Goal: Information Seeking & Learning: Learn about a topic

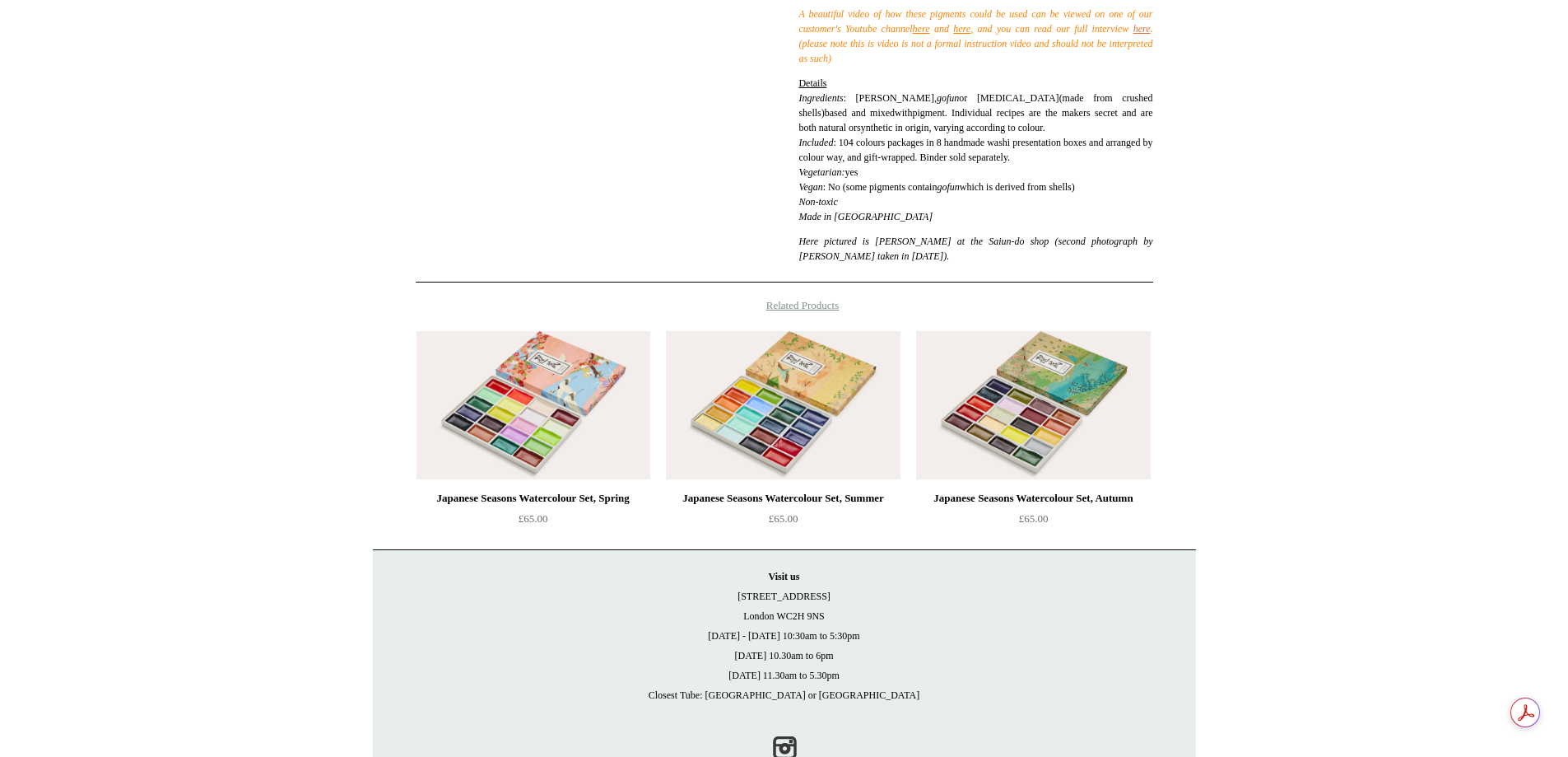
scroll to position [870, 0]
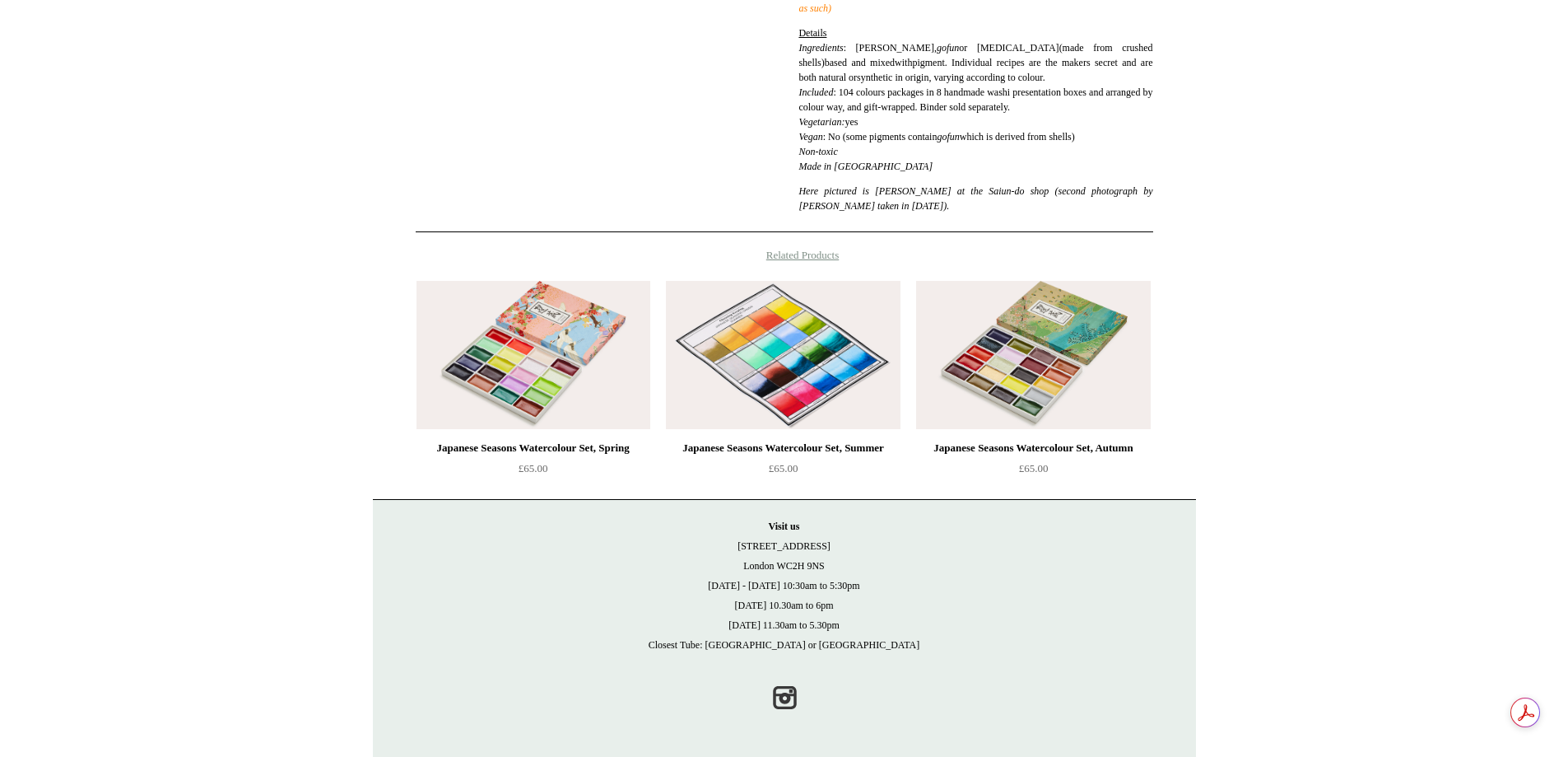
click at [778, 325] on img at bounding box center [783, 354] width 234 height 148
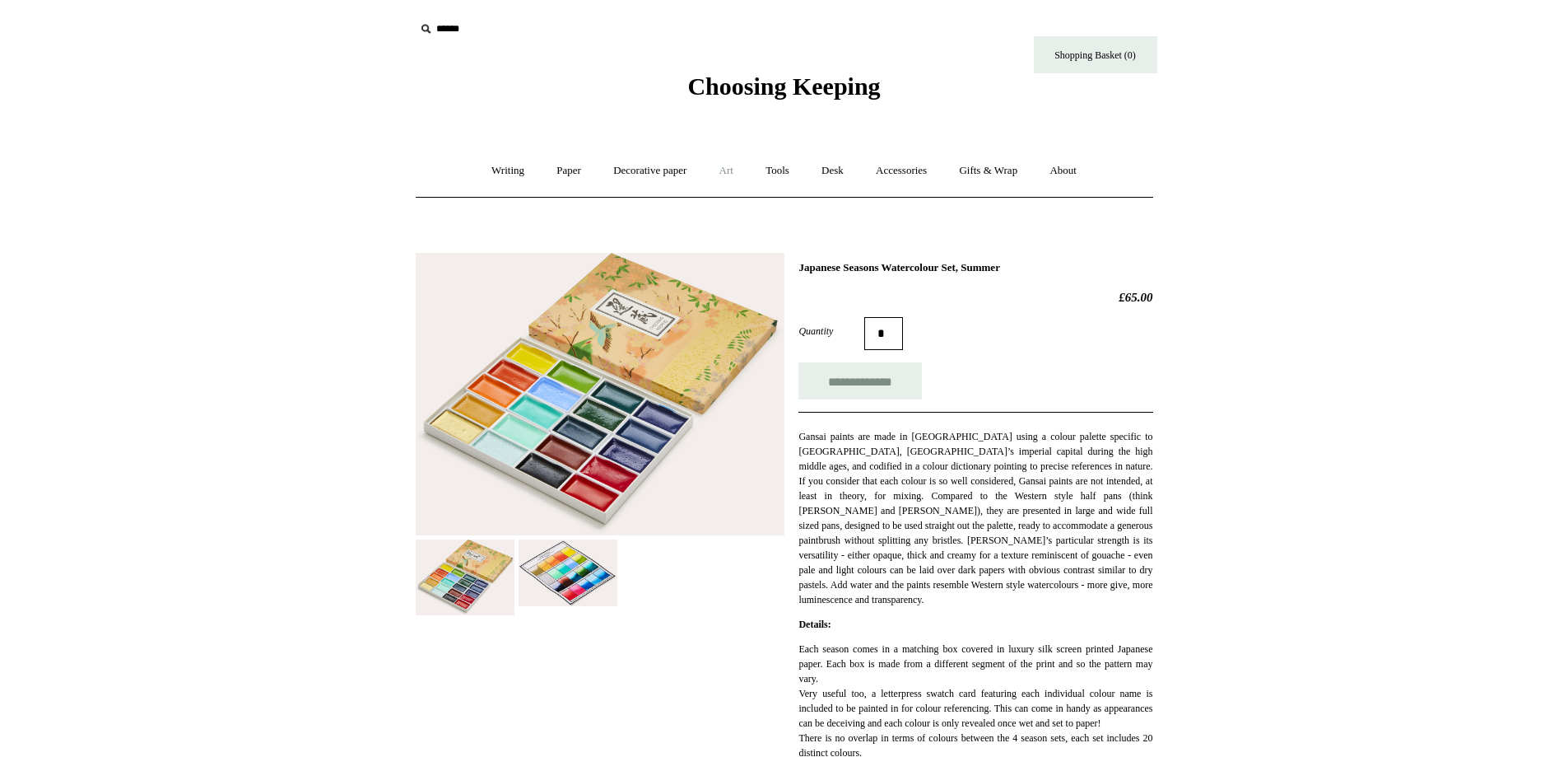
click at [729, 167] on link "Art +" at bounding box center [726, 171] width 43 height 43
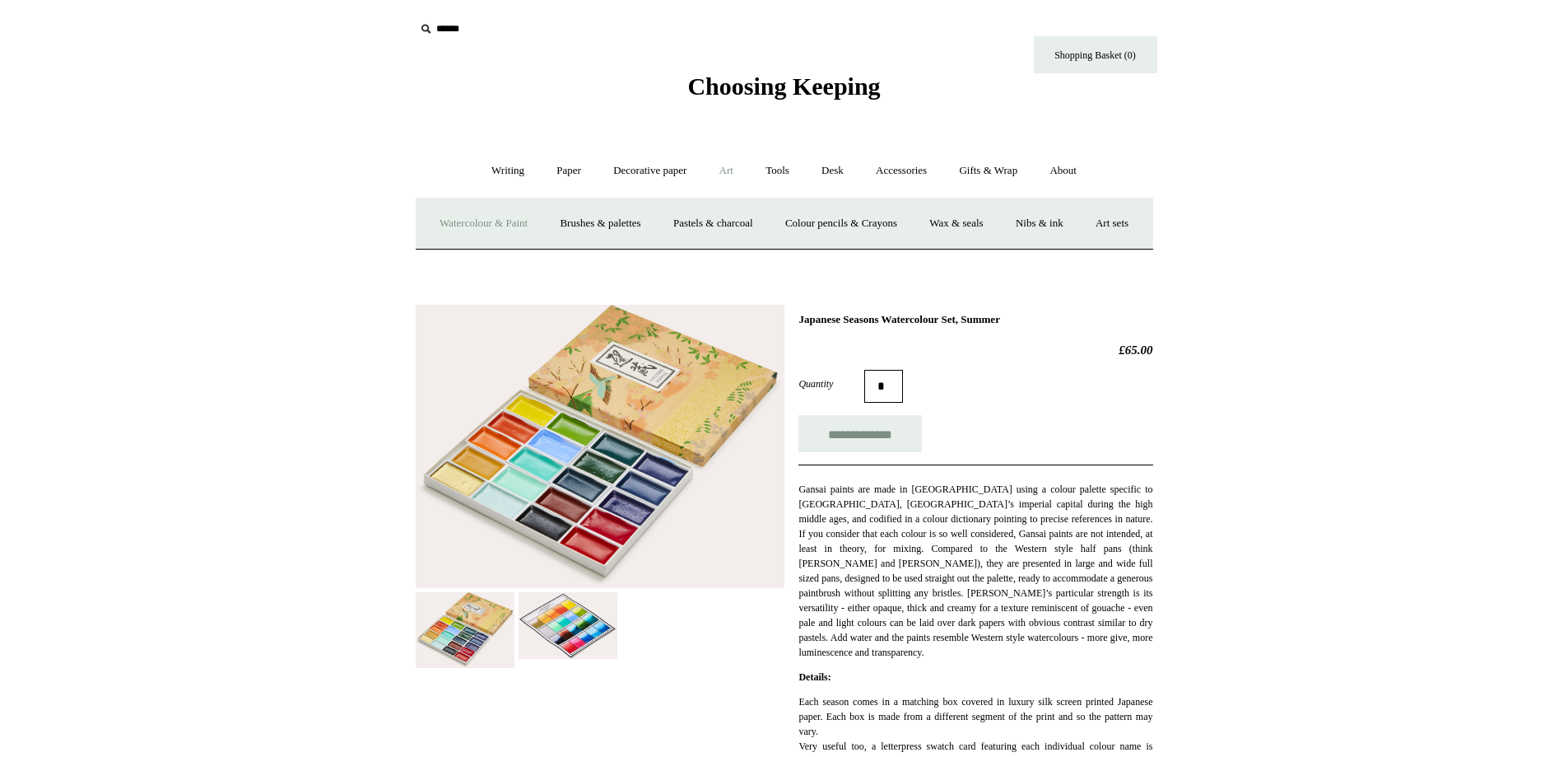
click at [493, 225] on link "Watercolour & Paint" at bounding box center [483, 223] width 118 height 43
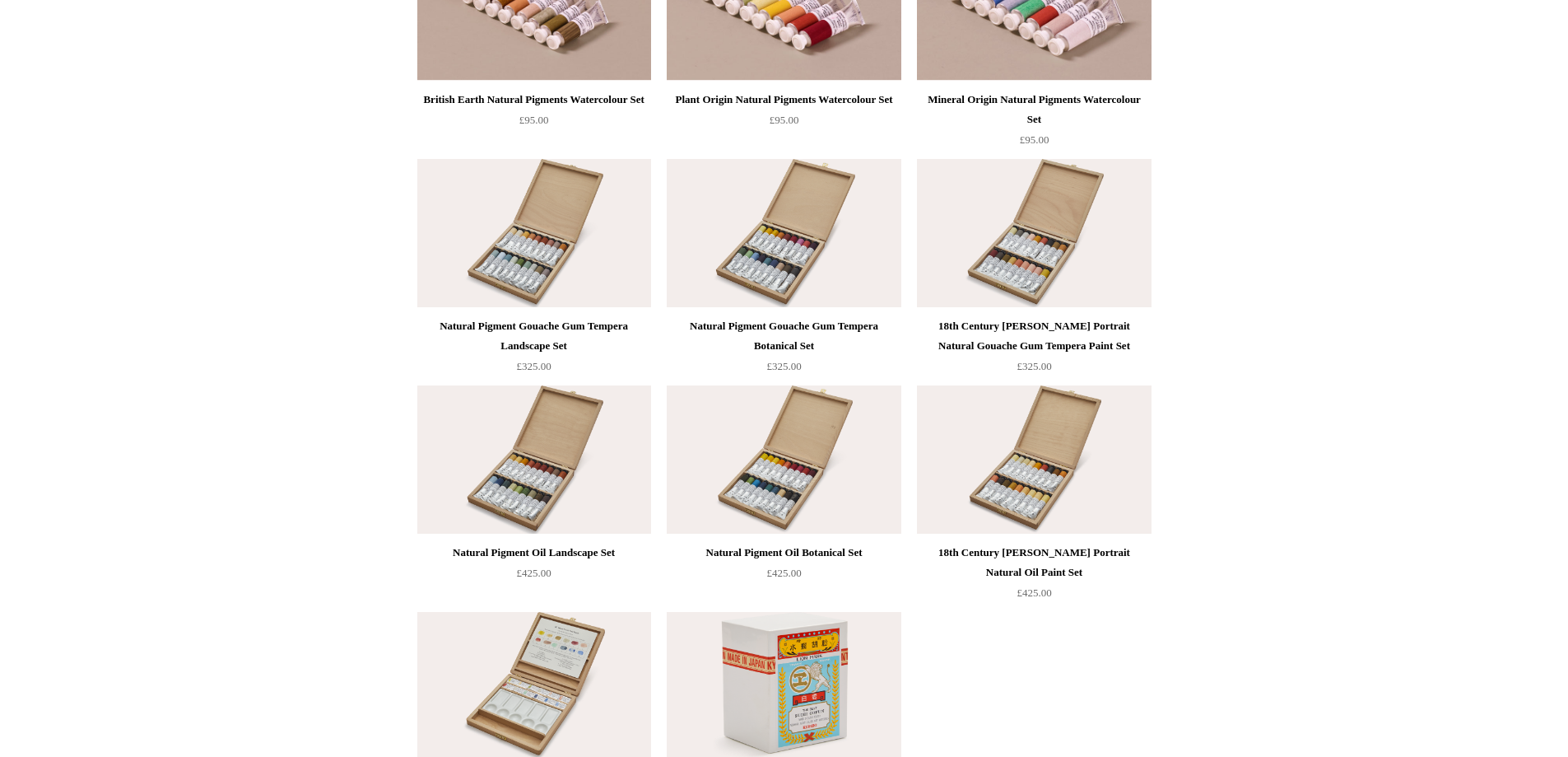
scroll to position [2934, 0]
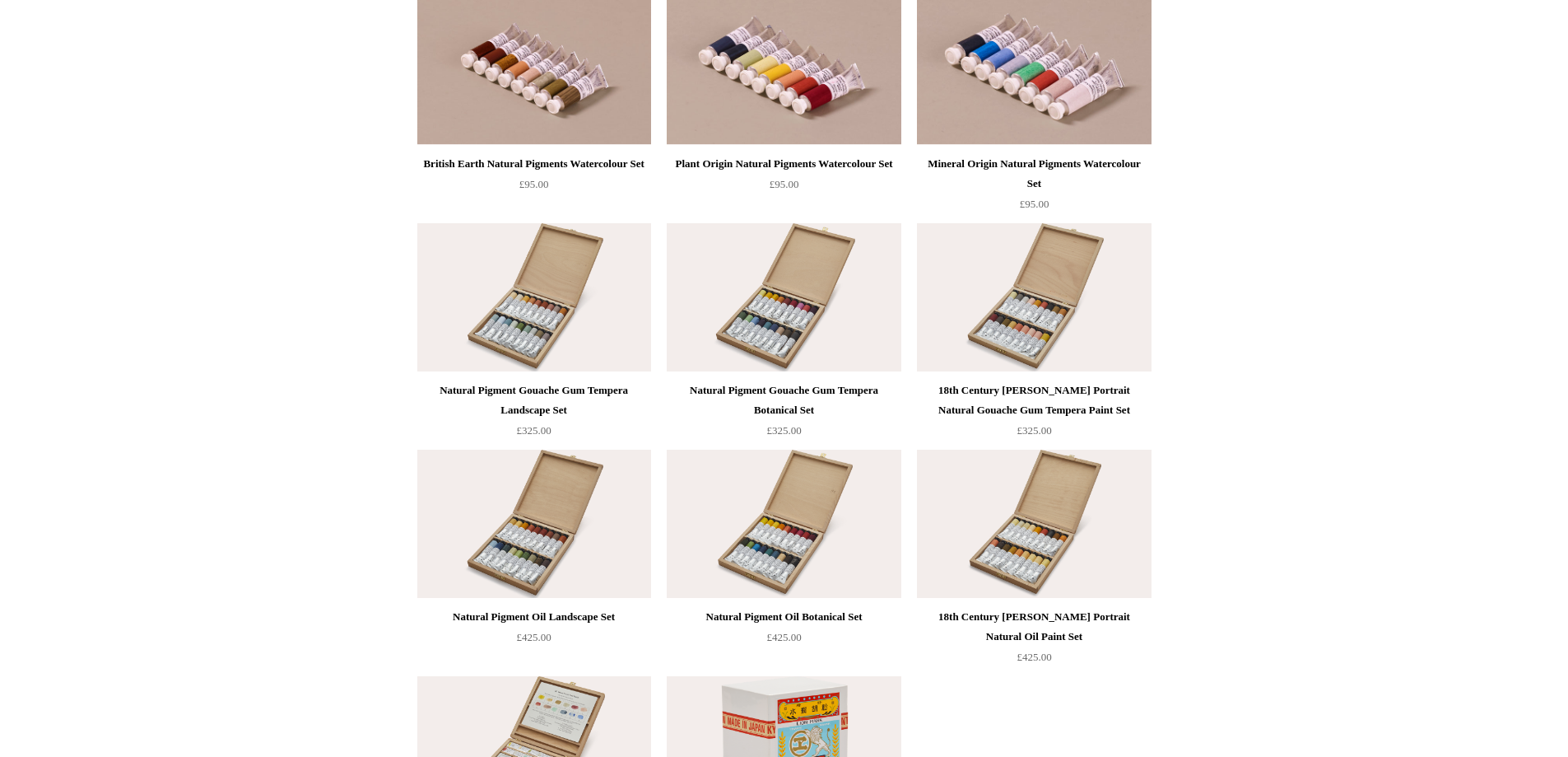
click at [537, 524] on img at bounding box center [534, 523] width 234 height 148
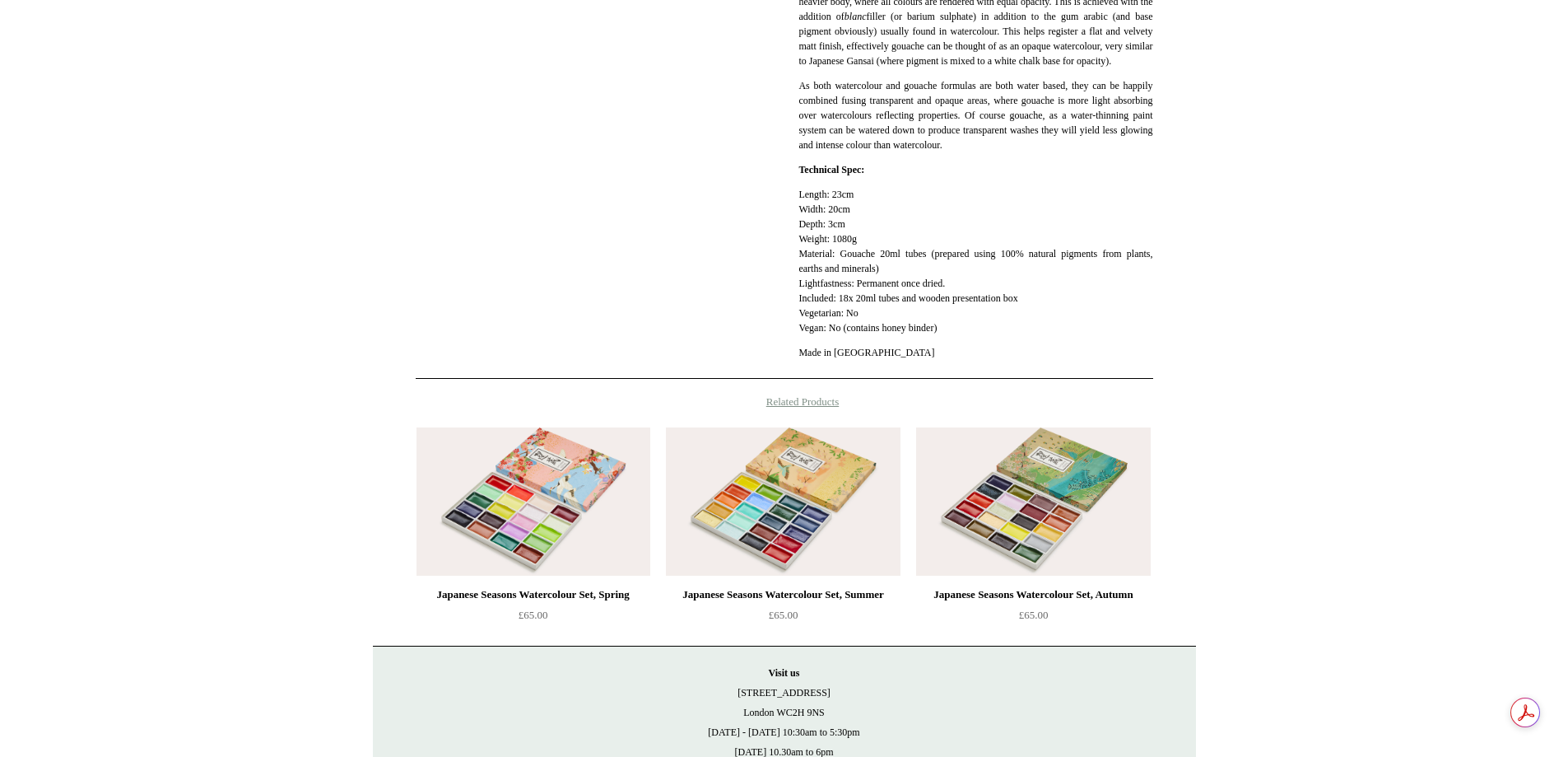
scroll to position [1976, 0]
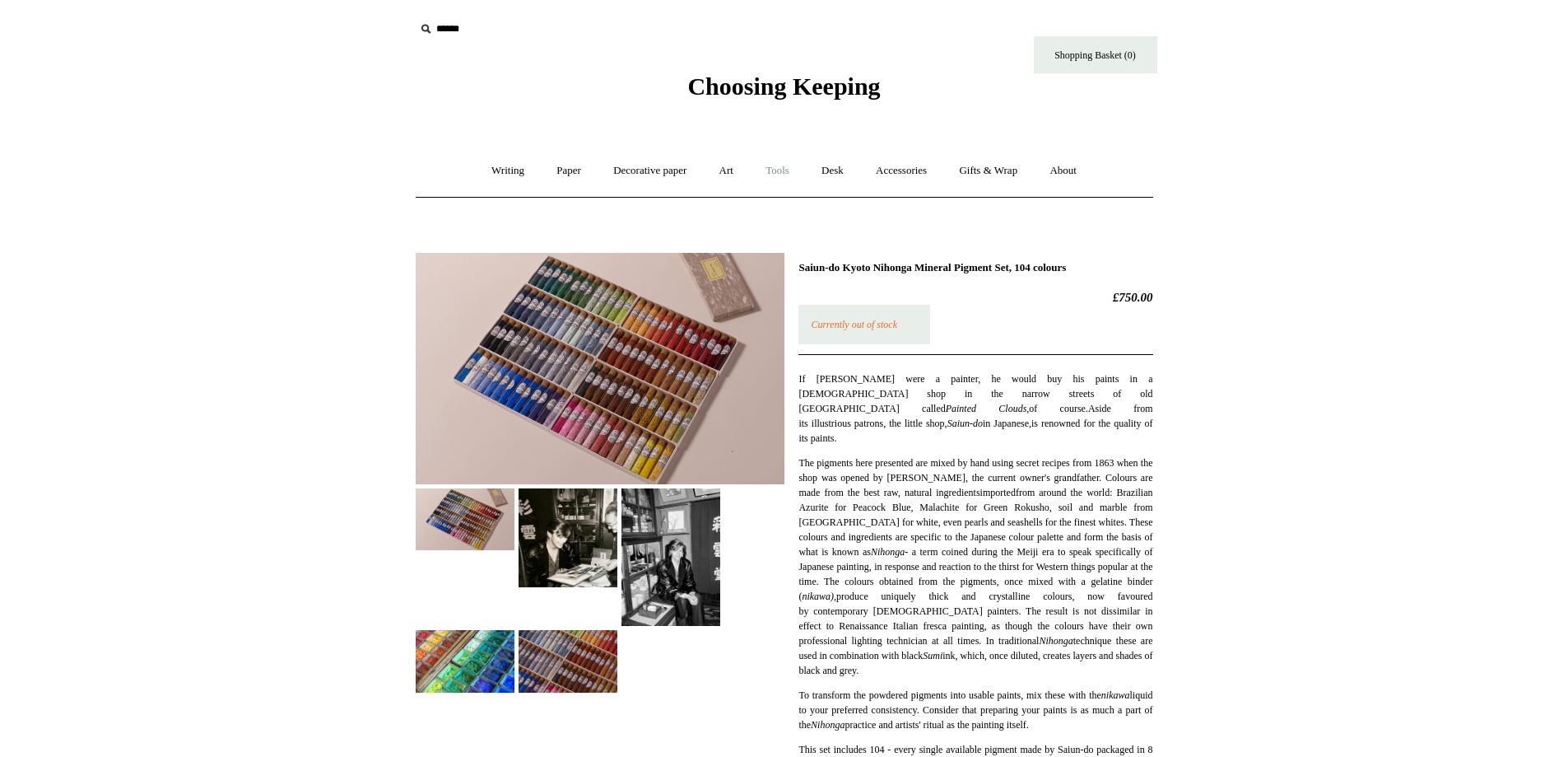
click at [779, 168] on link "Tools +" at bounding box center [778, 171] width 54 height 43
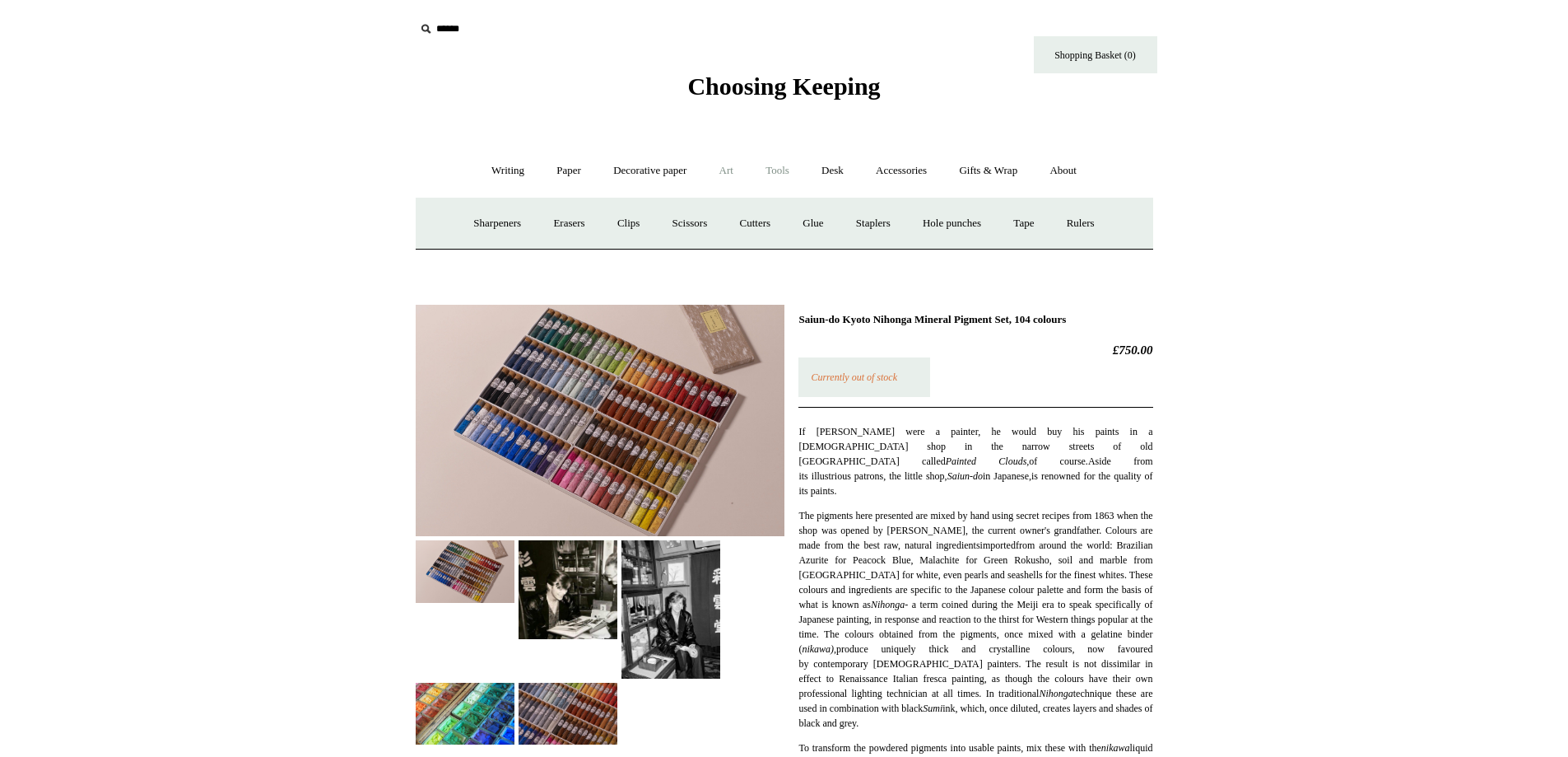
click at [724, 173] on link "Art +" at bounding box center [726, 171] width 43 height 43
click at [500, 222] on link "Watercolour & Paint" at bounding box center [483, 223] width 118 height 43
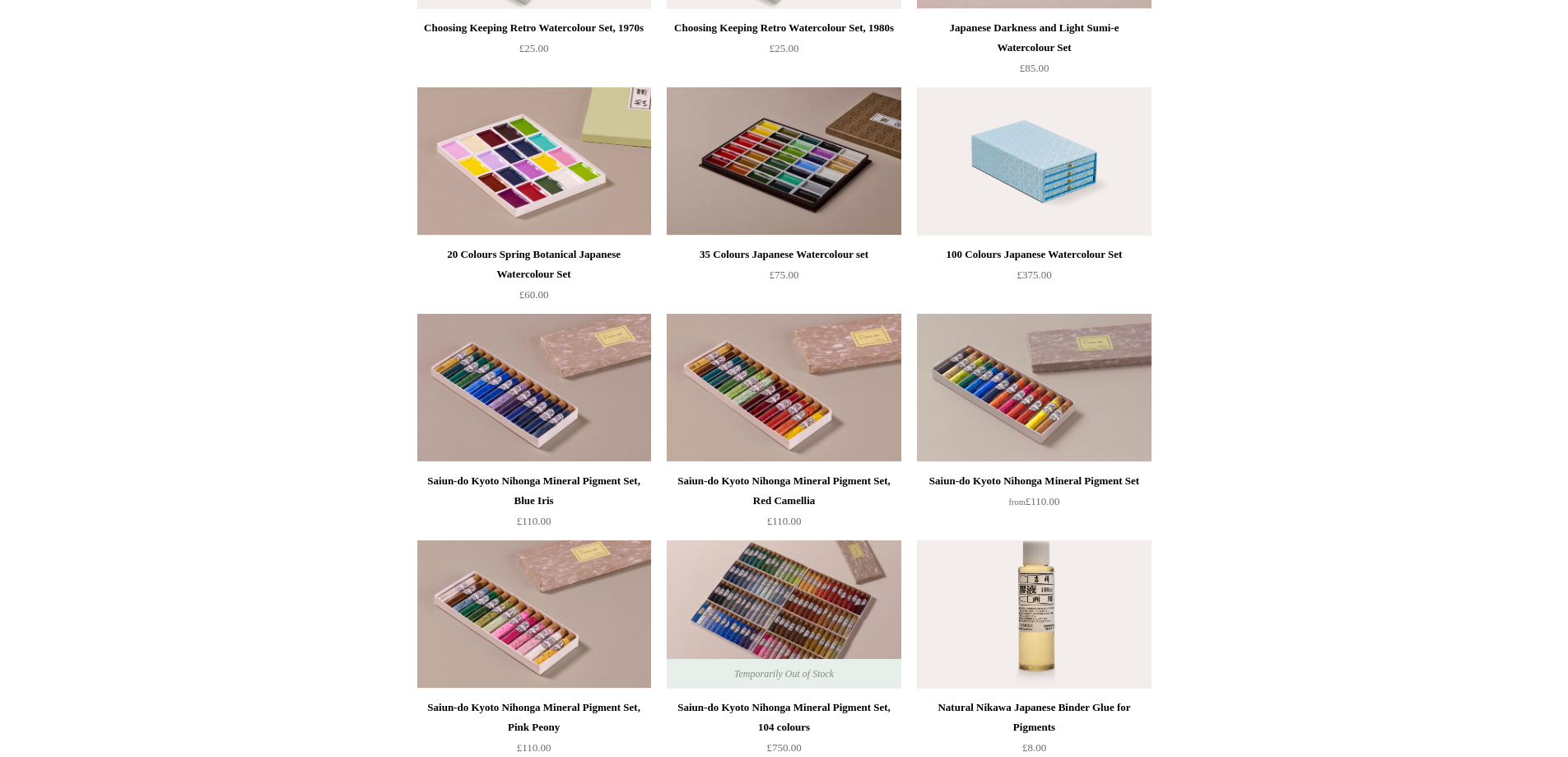
scroll to position [1288, 0]
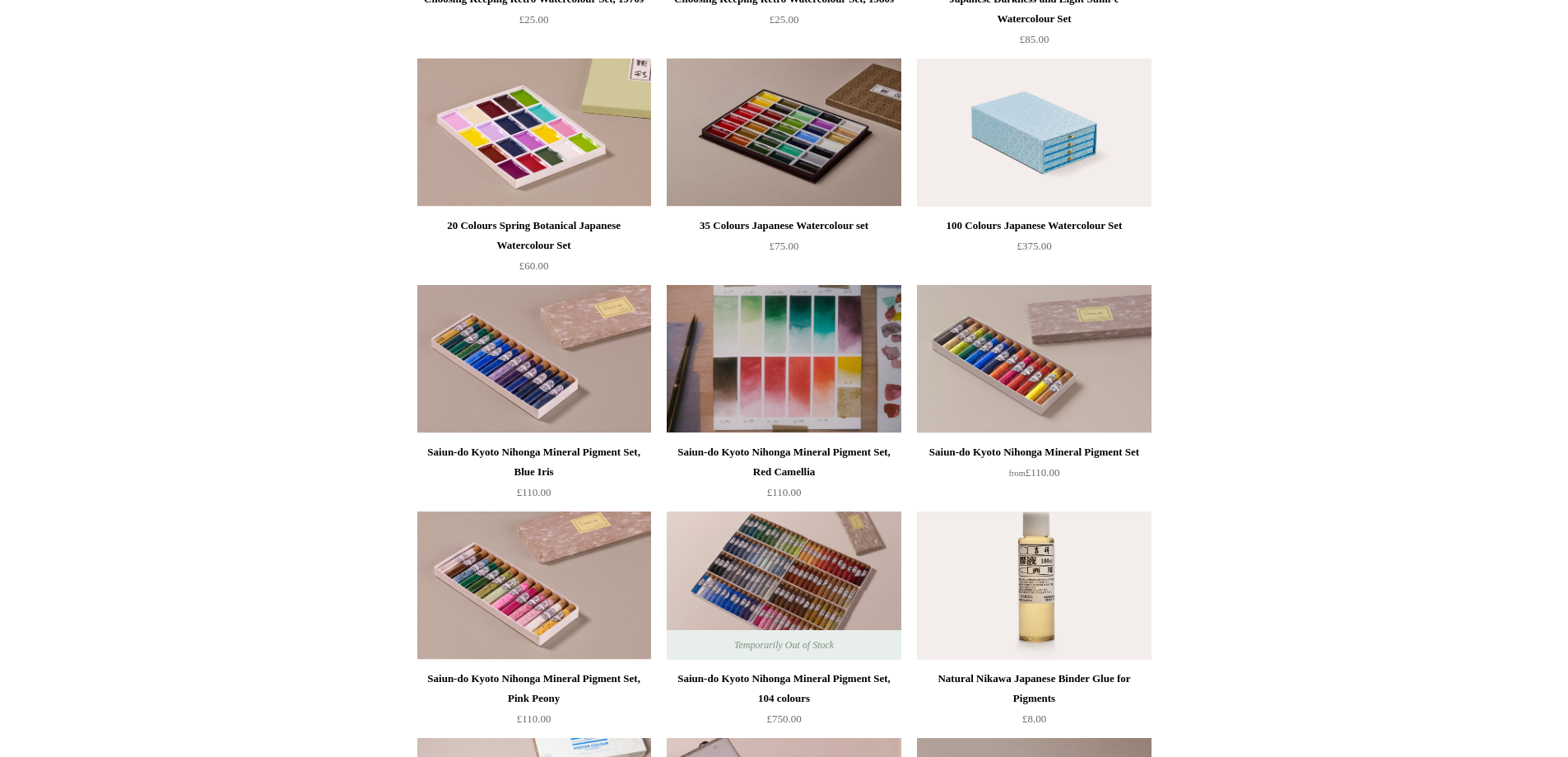
click at [744, 358] on img at bounding box center [784, 359] width 234 height 148
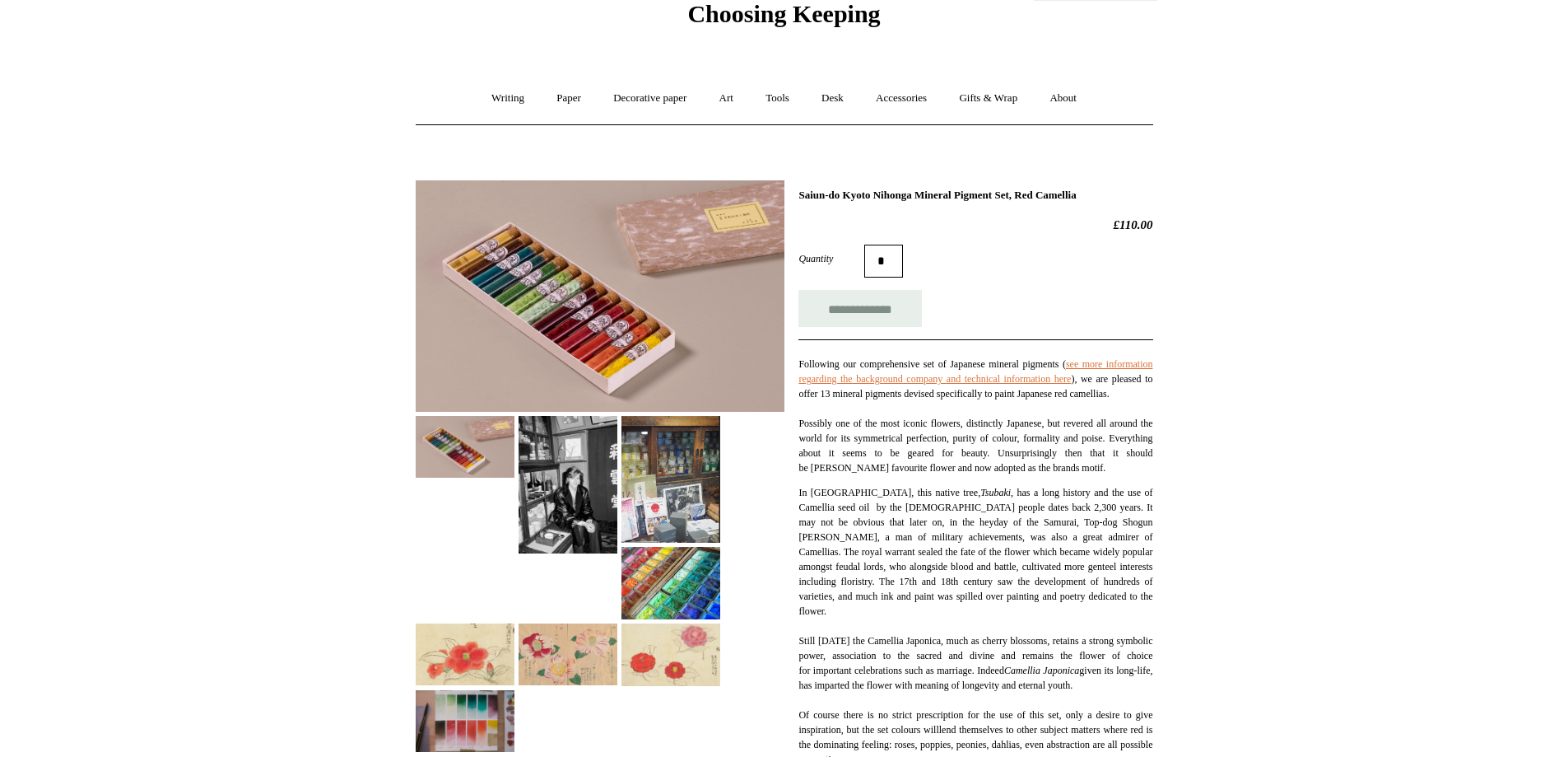
scroll to position [247, 0]
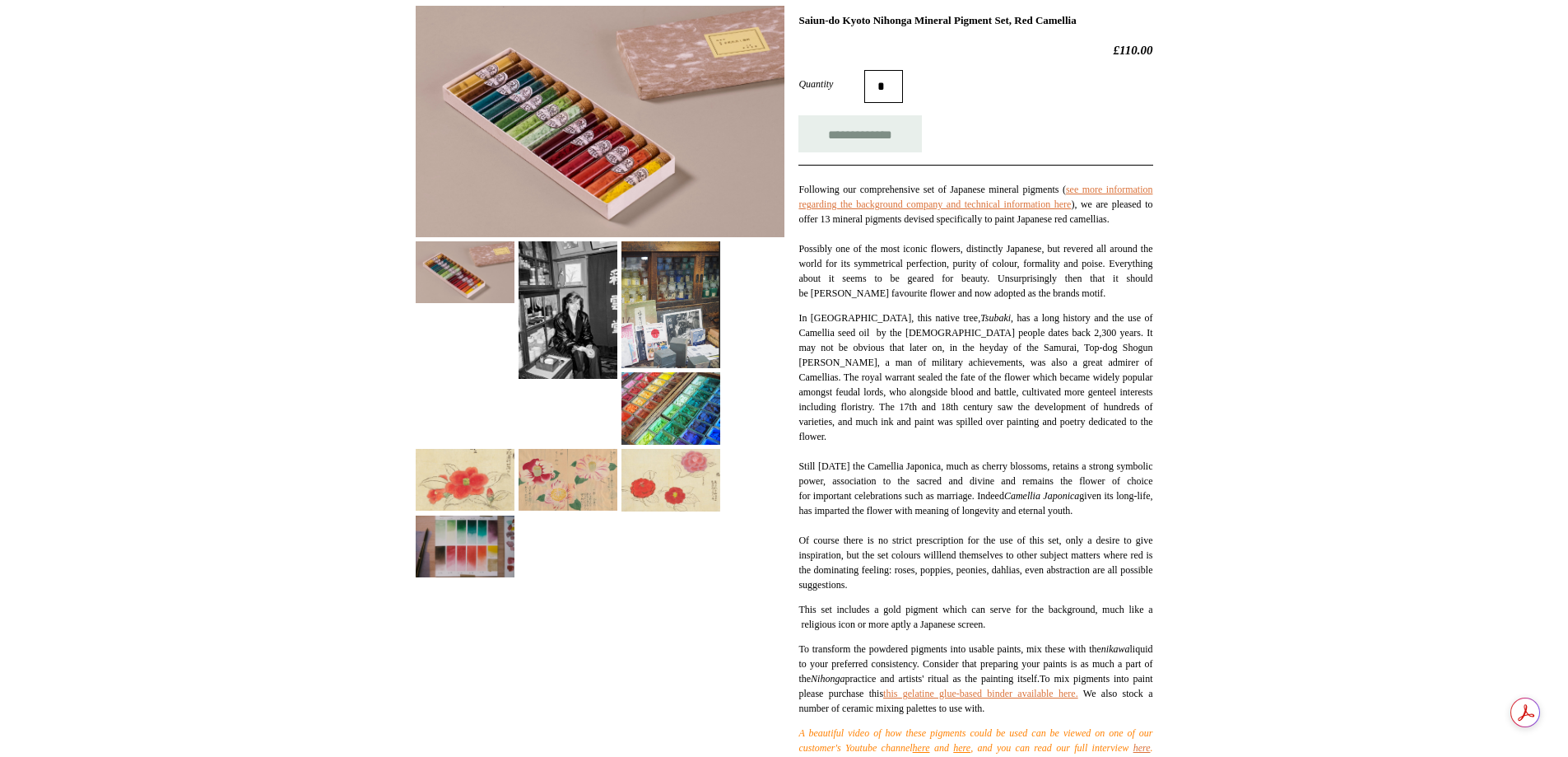
click at [650, 398] on img at bounding box center [671, 409] width 99 height 73
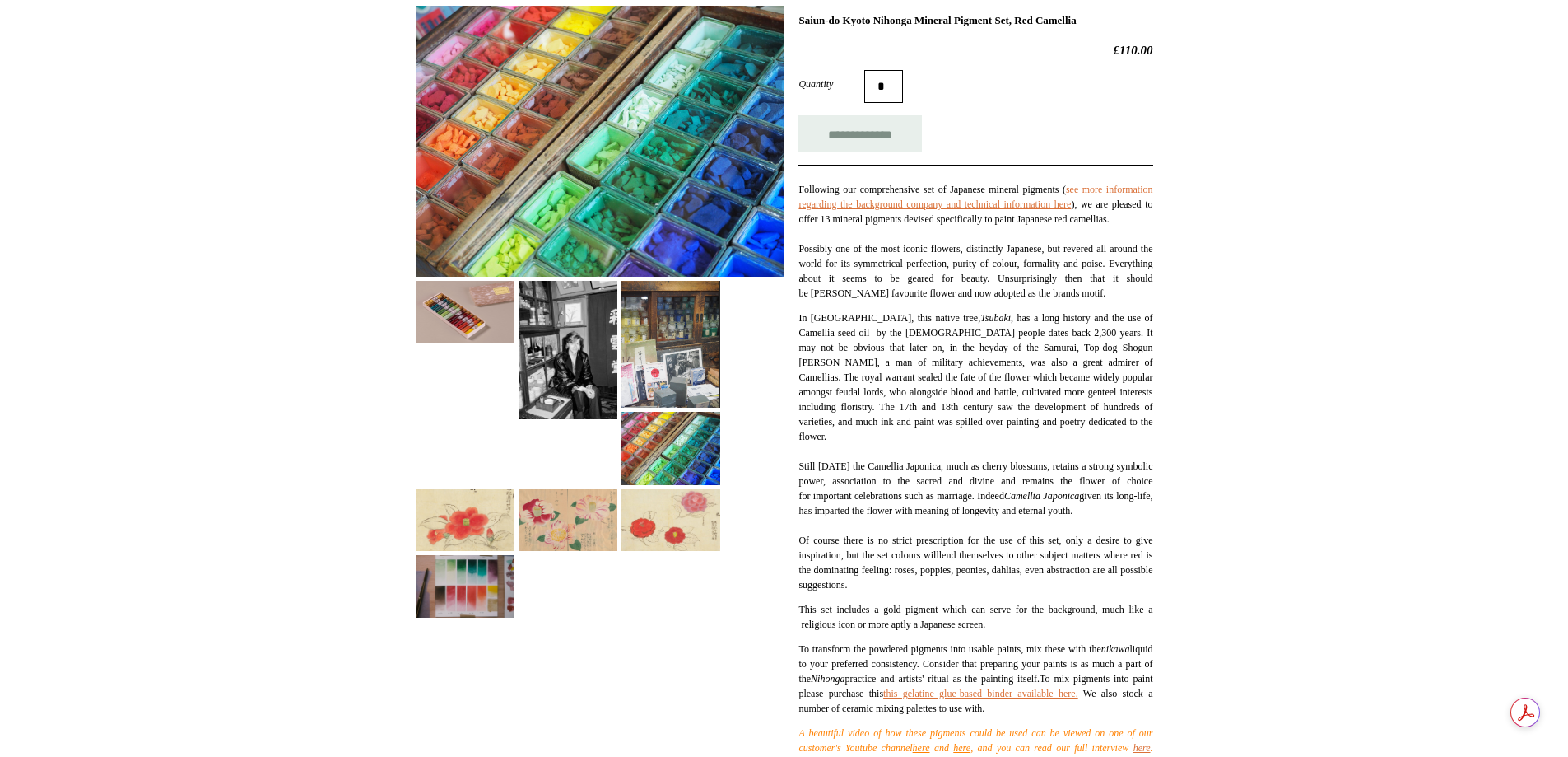
click at [455, 311] on img at bounding box center [465, 311] width 99 height 61
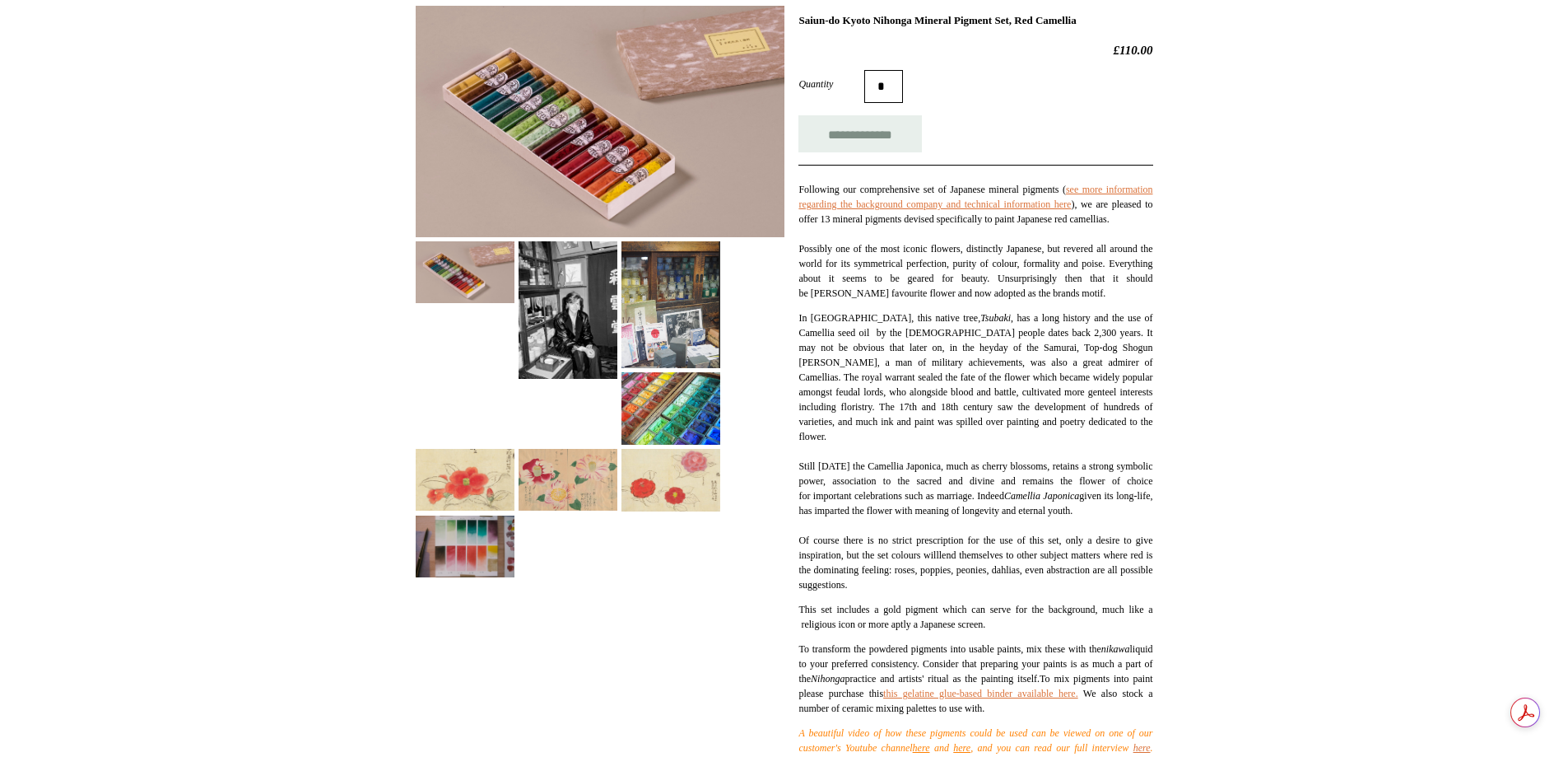
click at [465, 540] on img at bounding box center [465, 546] width 99 height 61
